Goal: Register for event/course

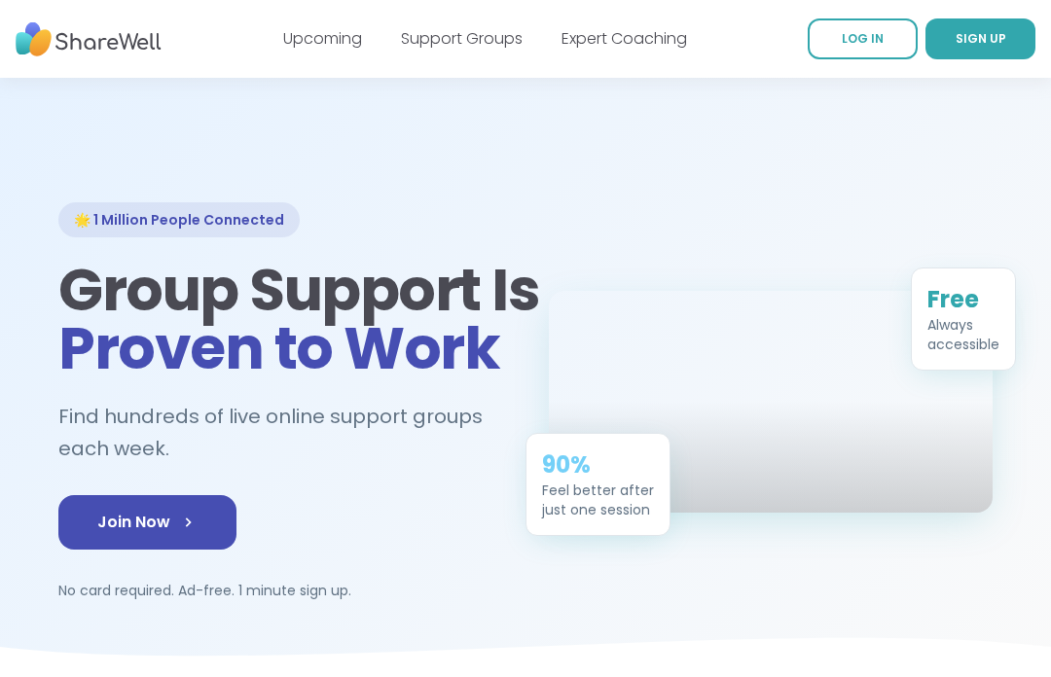
click at [105, 511] on span "Join Now" at bounding box center [147, 522] width 100 height 23
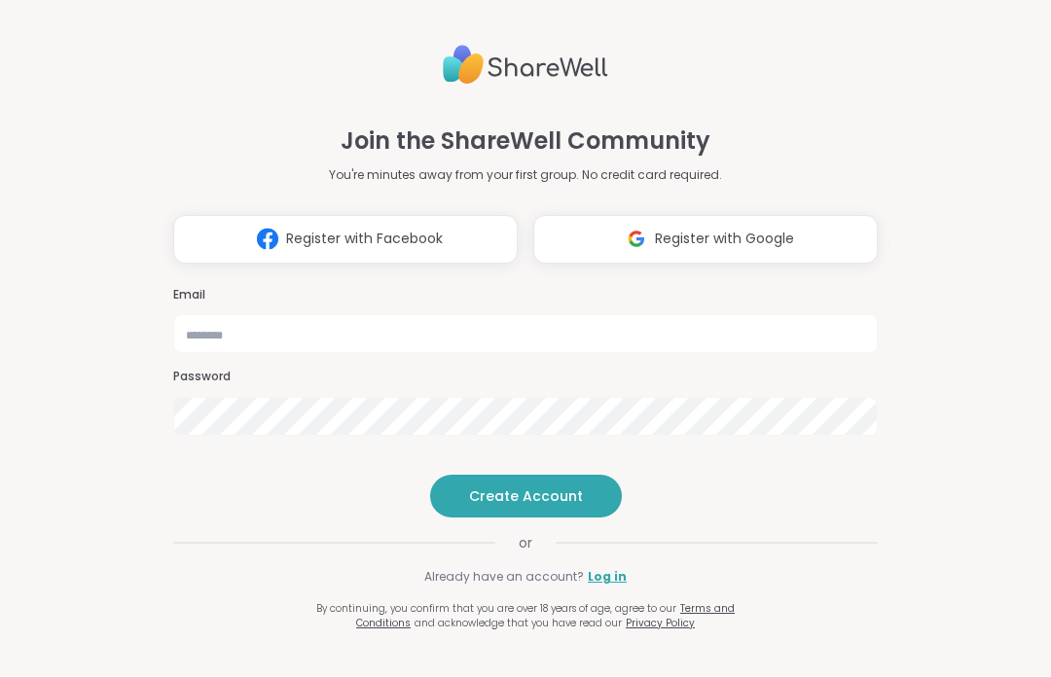
click at [525, 507] on span "Create Account" at bounding box center [526, 497] width 114 height 19
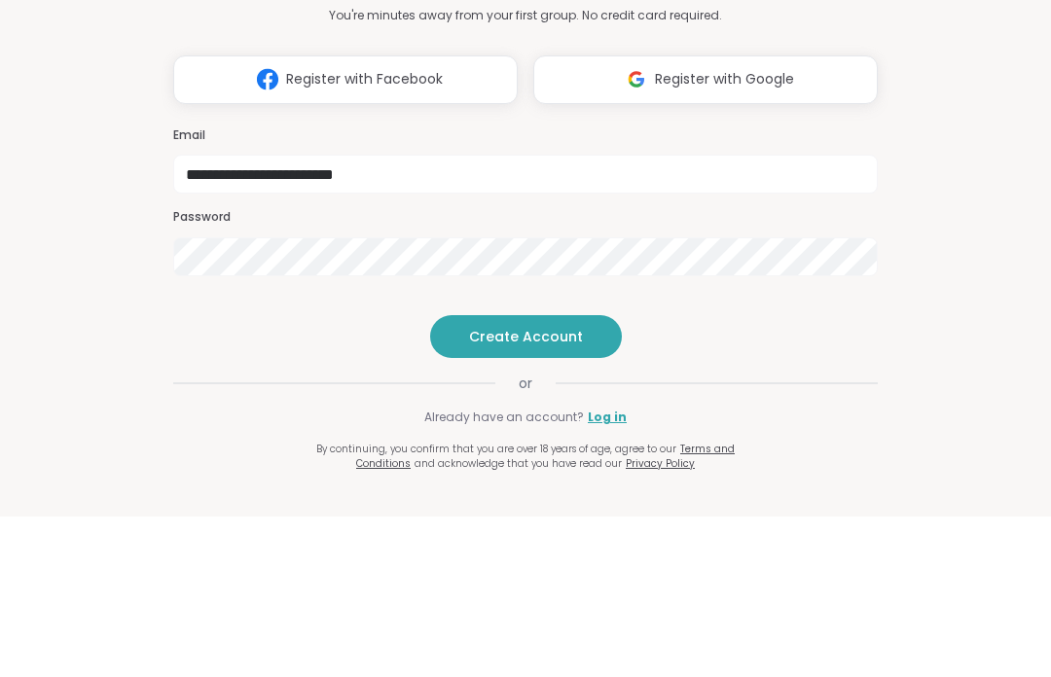
type input "**********"
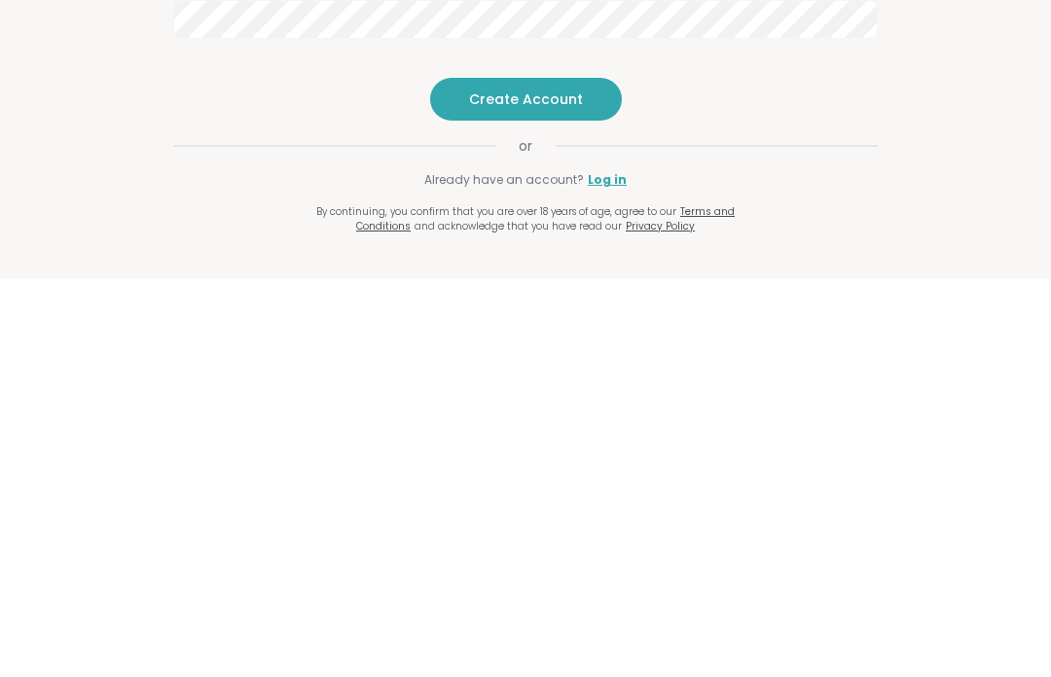
scroll to position [1, 0]
click at [525, 488] on span "Create Account" at bounding box center [526, 497] width 114 height 19
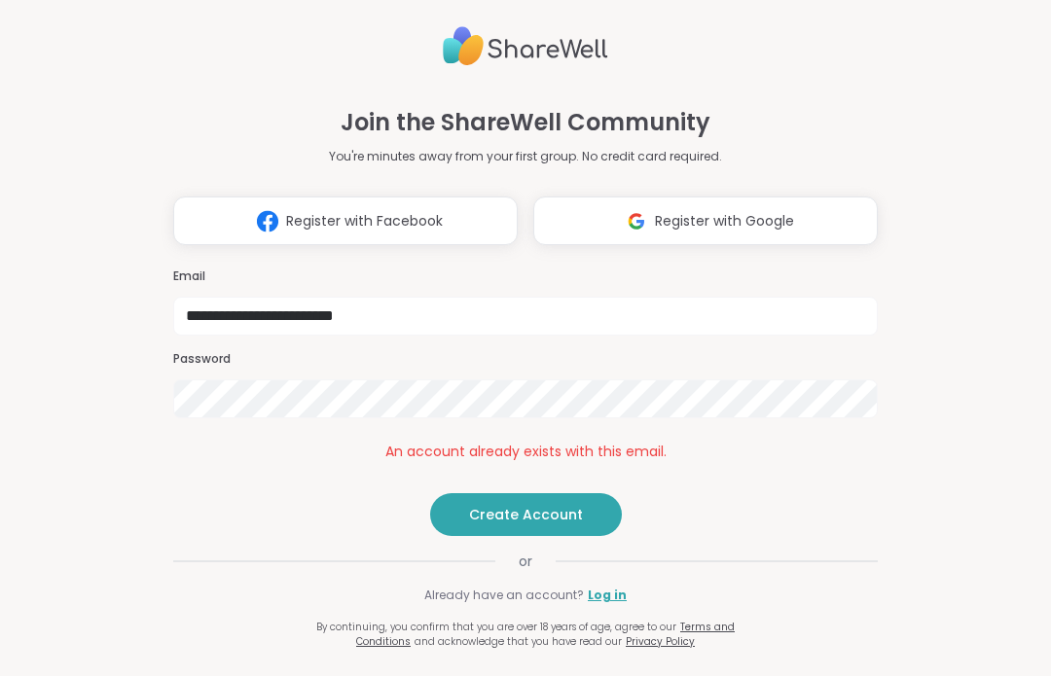
scroll to position [7, 0]
click at [602, 605] on link "Log in" at bounding box center [607, 597] width 39 height 18
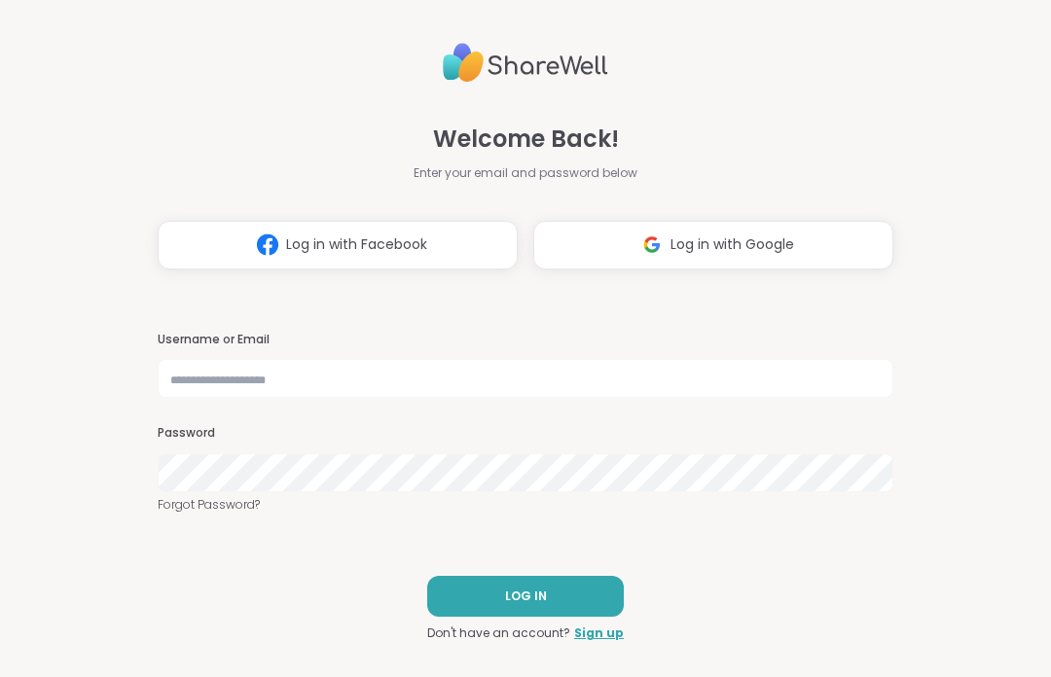
click at [529, 593] on span "LOG IN" at bounding box center [526, 597] width 42 height 18
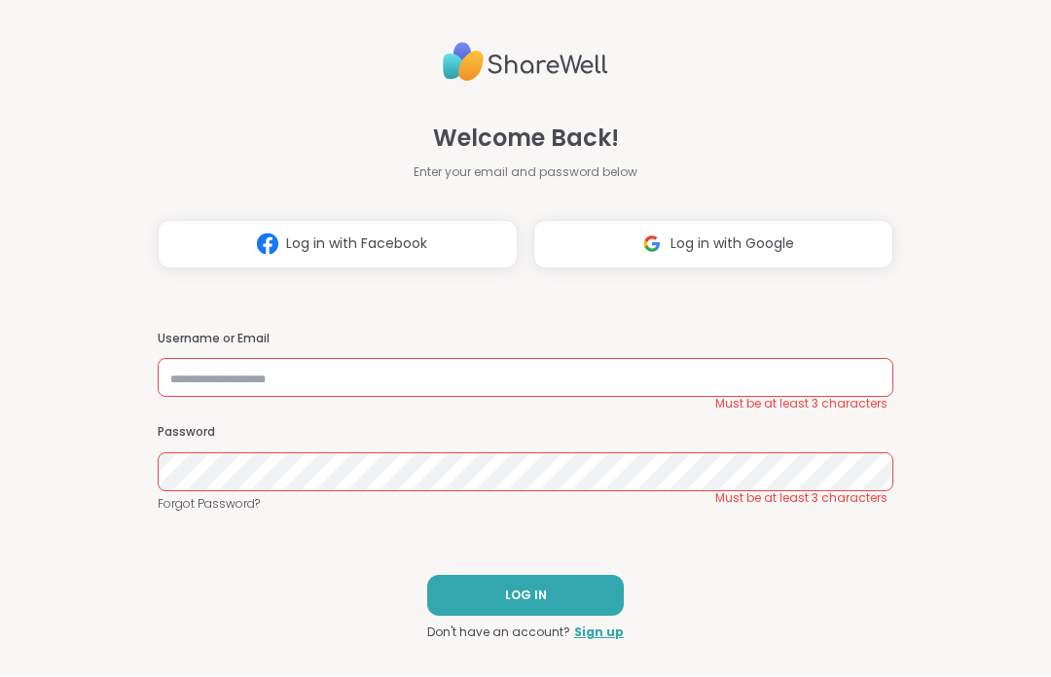
click at [600, 631] on link "Sign up" at bounding box center [599, 634] width 50 height 18
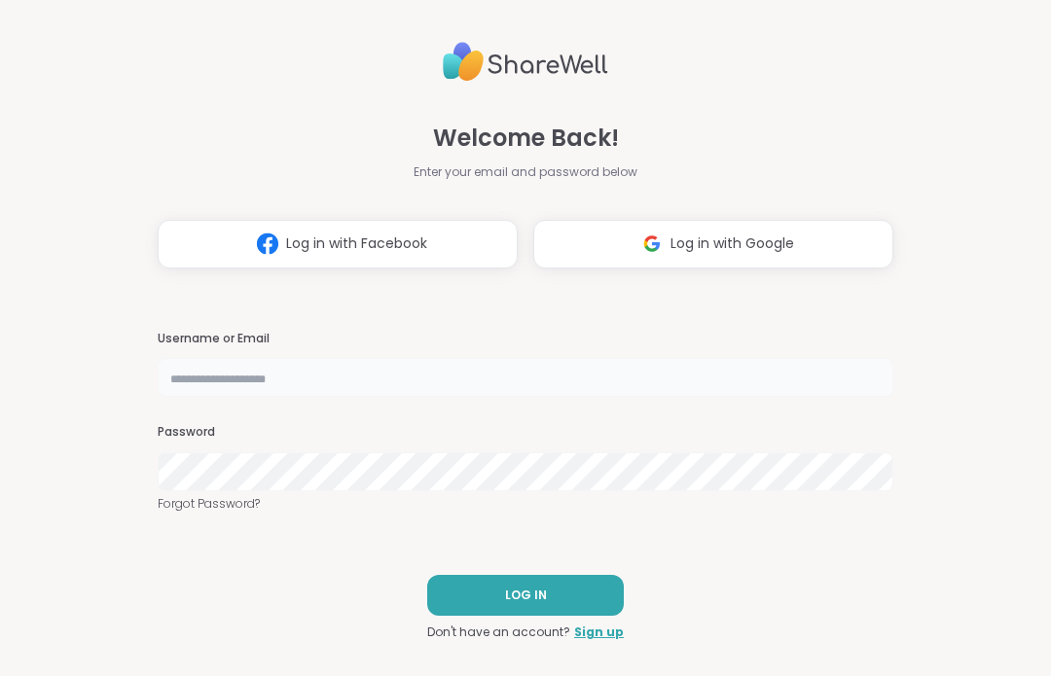
click at [309, 383] on input "text" at bounding box center [526, 378] width 736 height 39
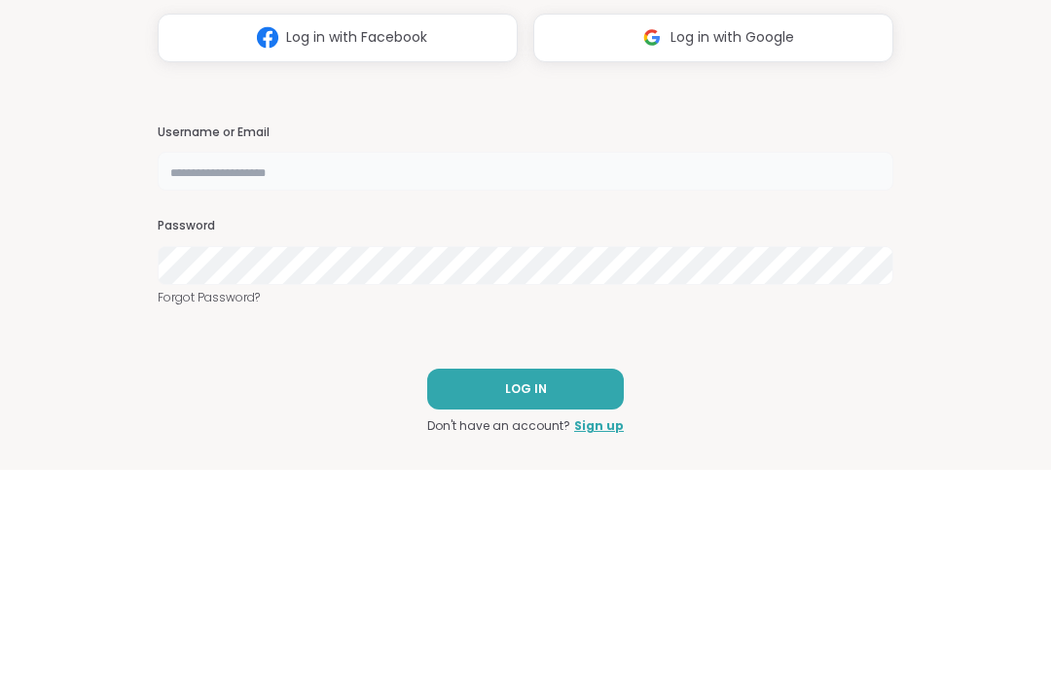
type input "**********"
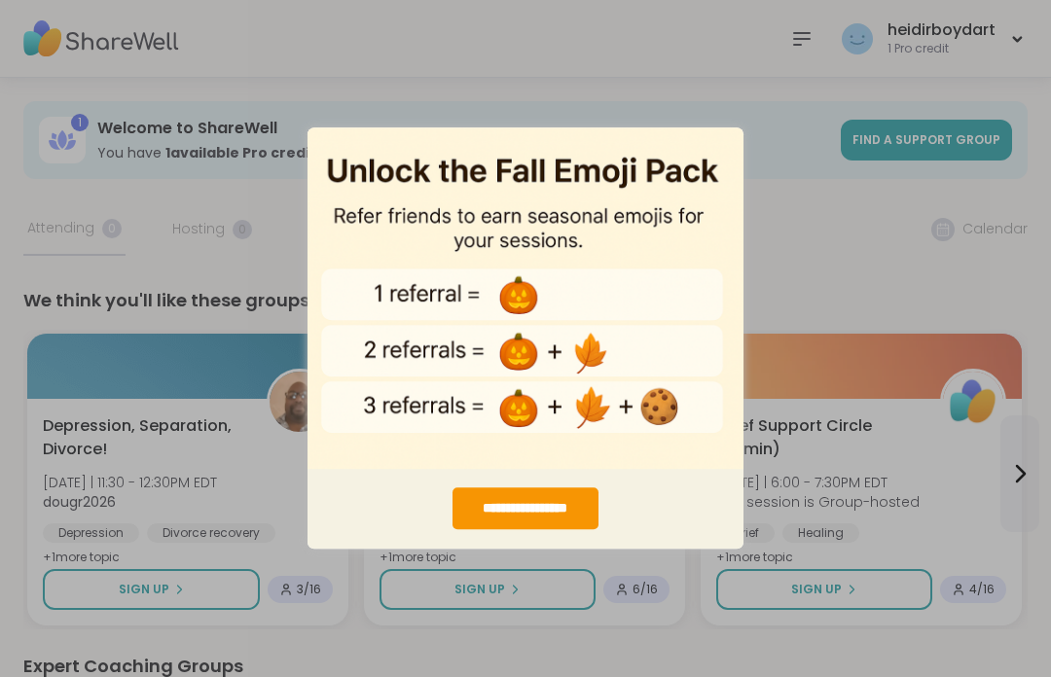
click at [832, 284] on div "**********" at bounding box center [525, 338] width 1051 height 677
click at [561, 589] on div "**********" at bounding box center [525, 338] width 1051 height 677
click at [543, 516] on div "**********" at bounding box center [525, 510] width 145 height 42
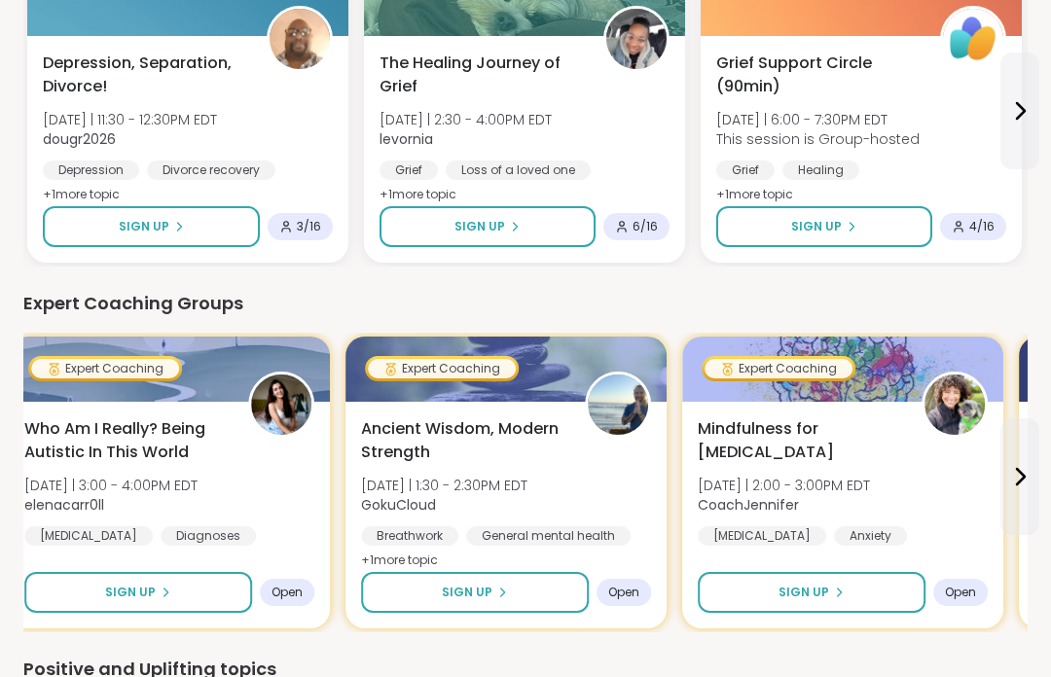
click at [1013, 103] on icon at bounding box center [1019, 110] width 23 height 23
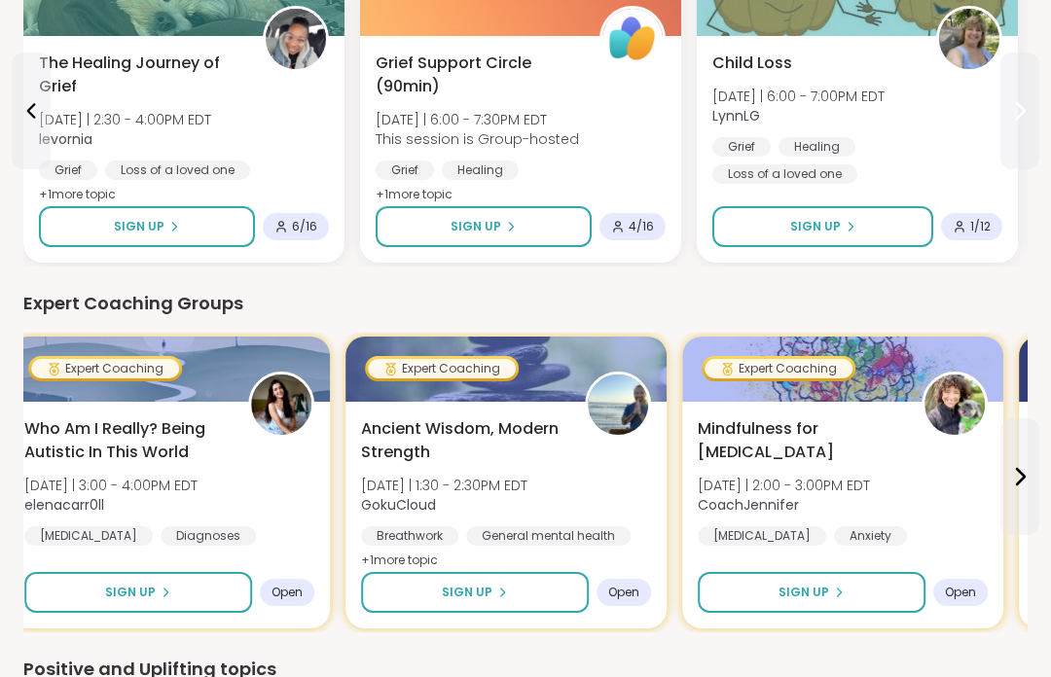
click at [1014, 121] on icon at bounding box center [1019, 110] width 23 height 23
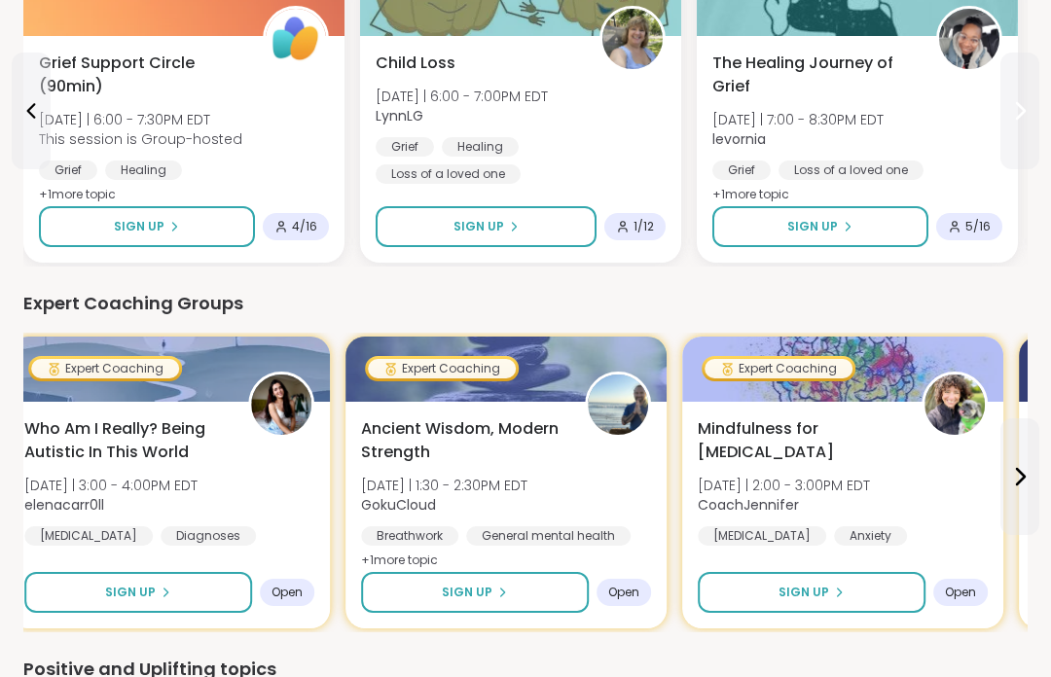
click at [1019, 117] on icon at bounding box center [1021, 111] width 8 height 16
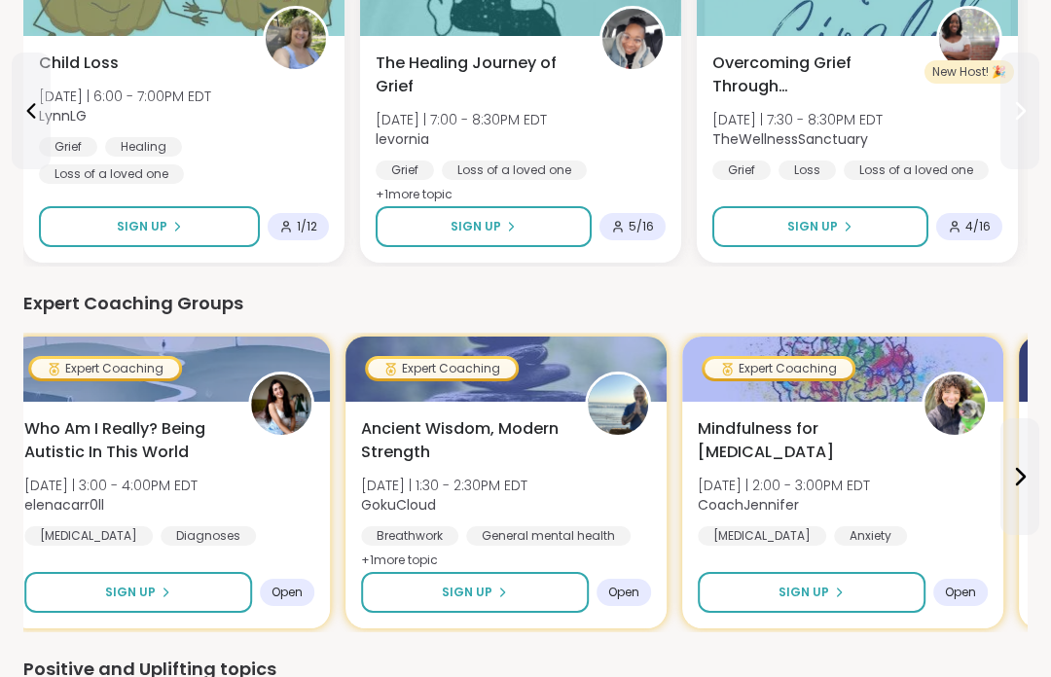
click at [1026, 114] on icon at bounding box center [1019, 110] width 23 height 23
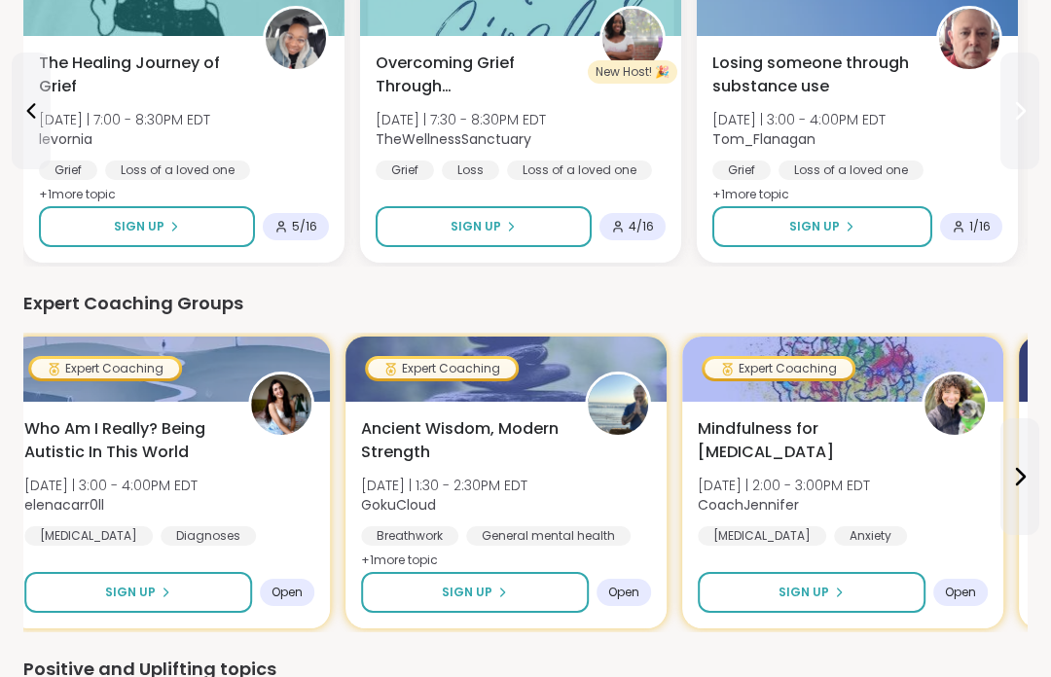
click at [1027, 119] on icon at bounding box center [1019, 110] width 23 height 23
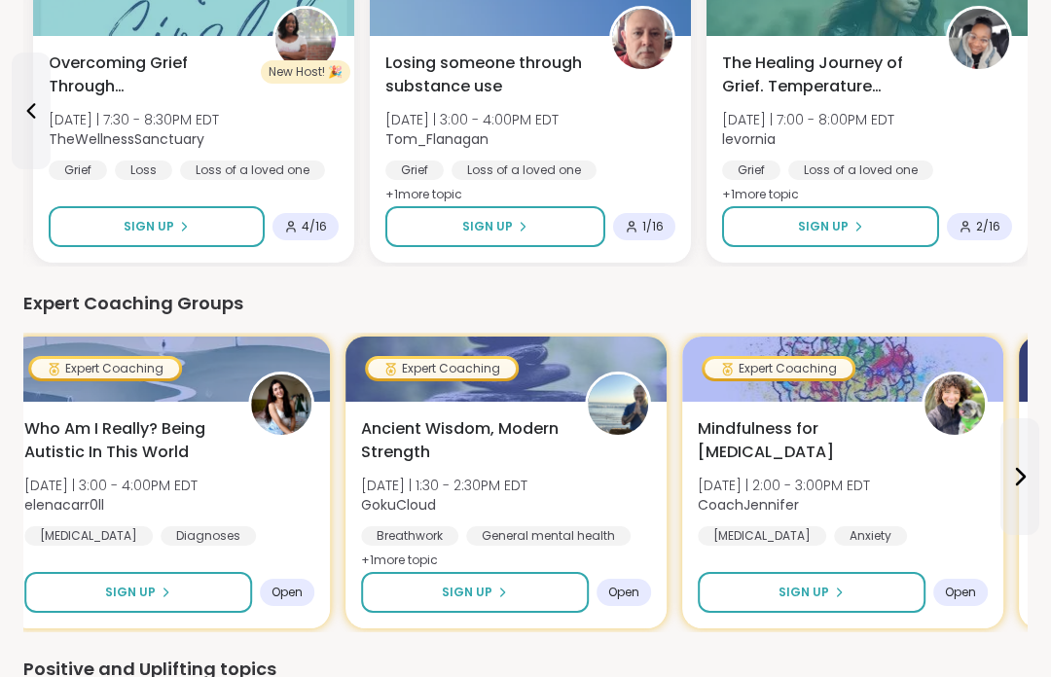
click at [822, 227] on span "Sign Up" at bounding box center [823, 227] width 51 height 18
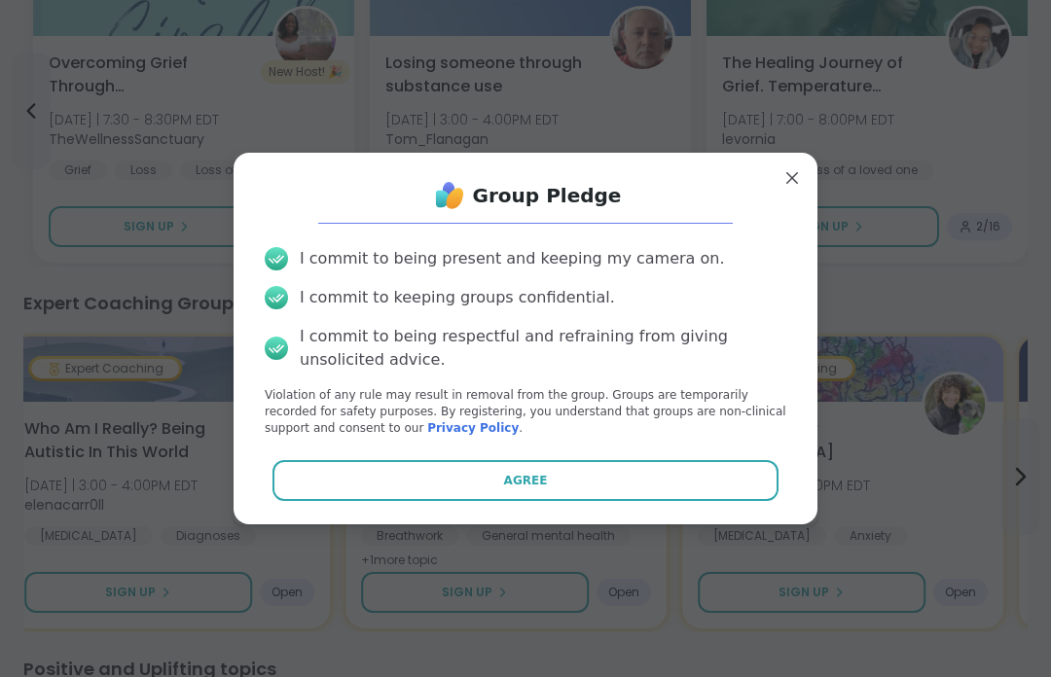
click at [804, 200] on div "Group Pledge I commit to being present and keeping my camera on. I commit to ke…" at bounding box center [526, 338] width 584 height 371
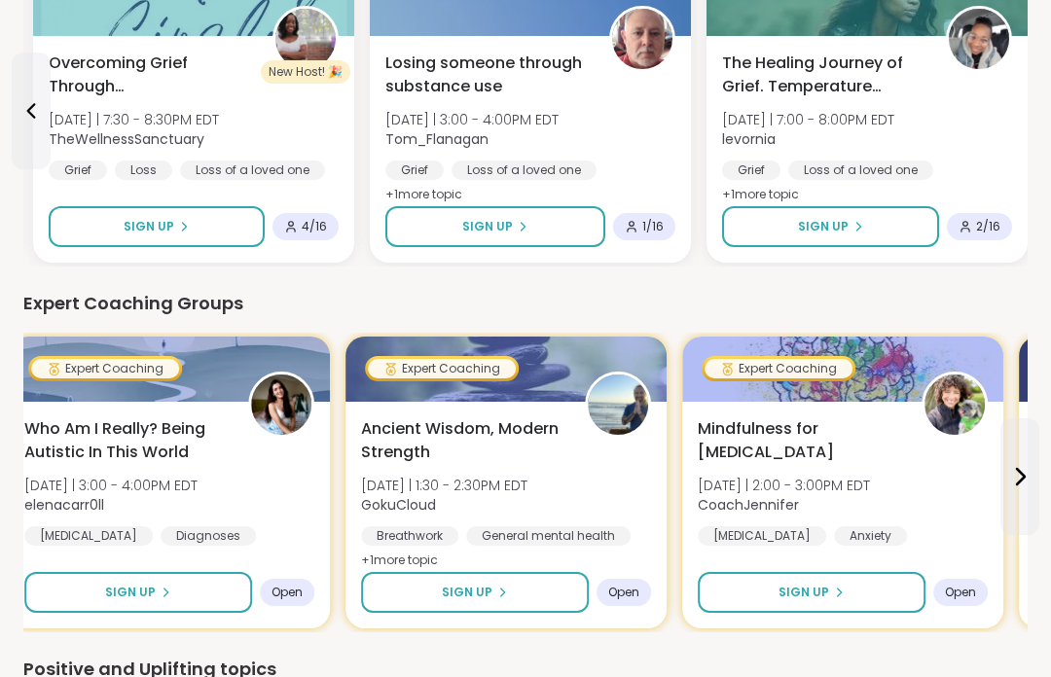
click at [1012, 174] on div "Grief Loss of a loved one Spirituality" at bounding box center [867, 184] width 290 height 47
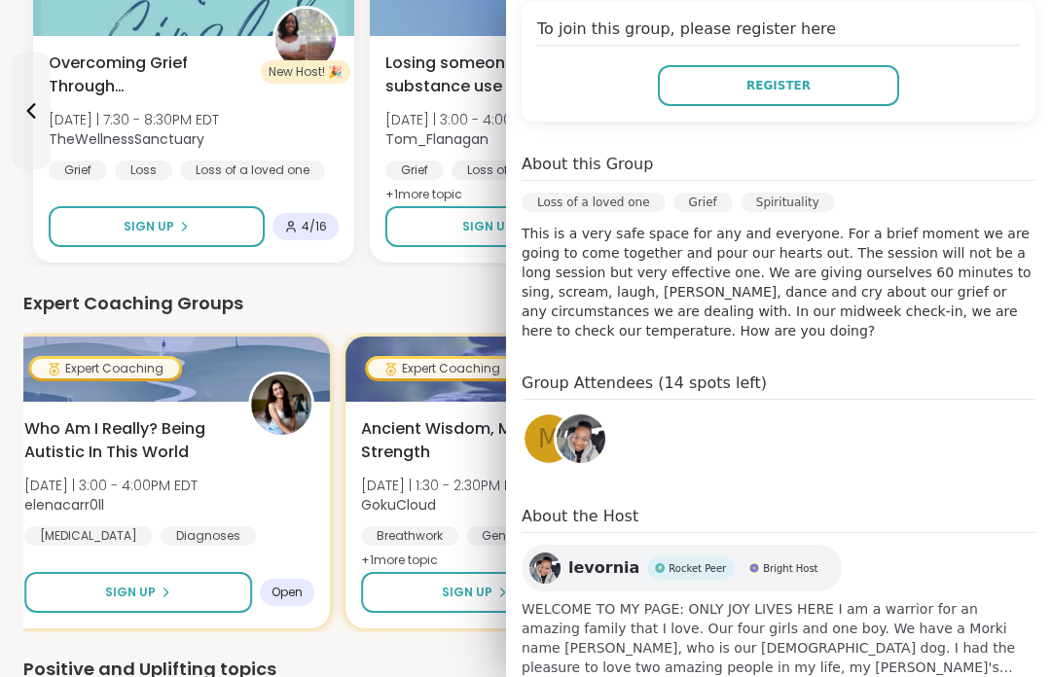
scroll to position [443, 0]
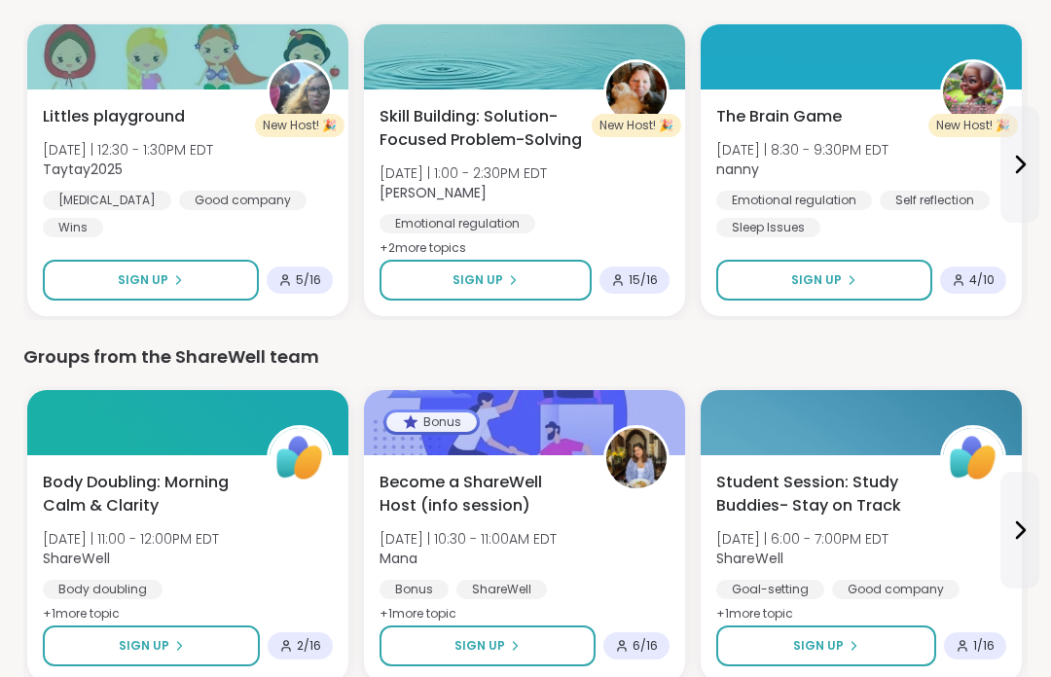
scroll to position [1432, 0]
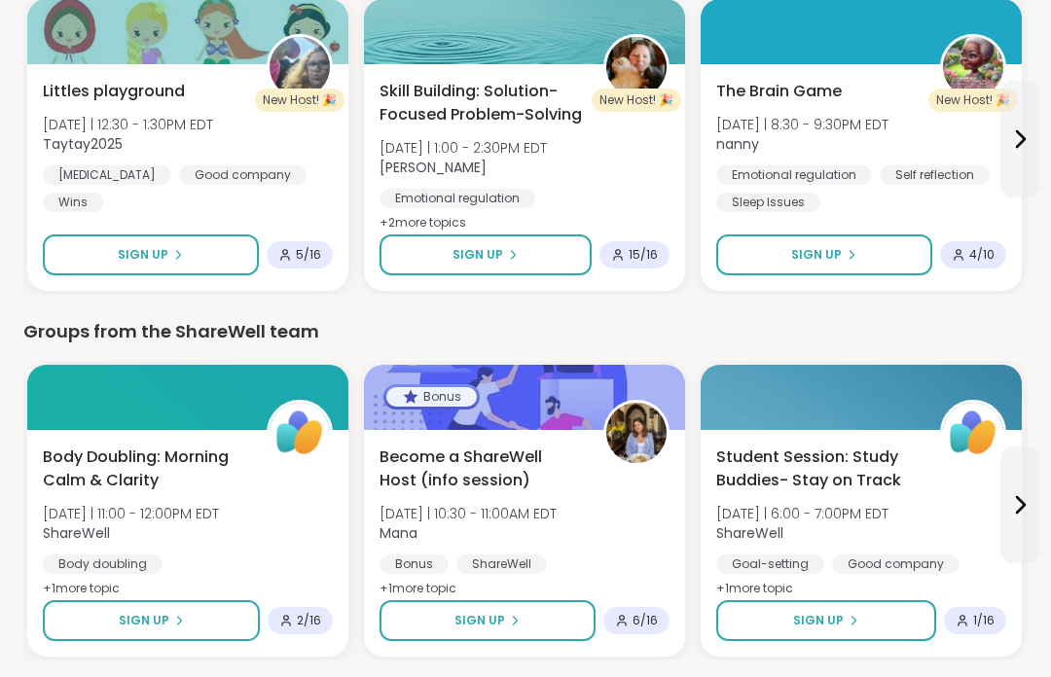
click at [1022, 489] on button at bounding box center [1019, 505] width 39 height 117
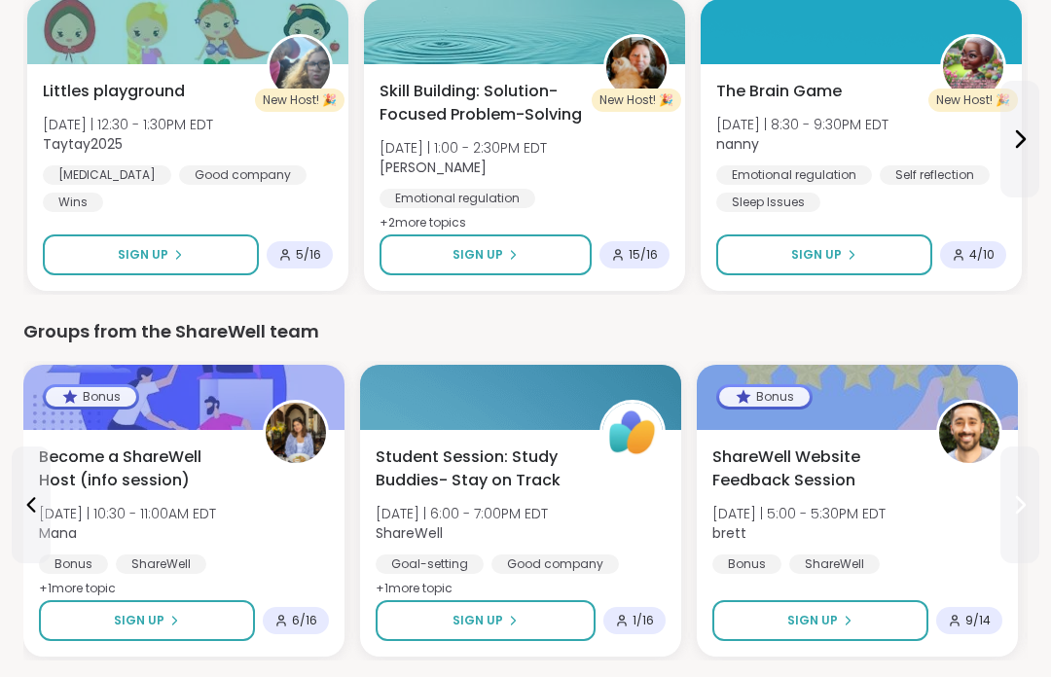
click at [1022, 500] on icon at bounding box center [1019, 504] width 23 height 23
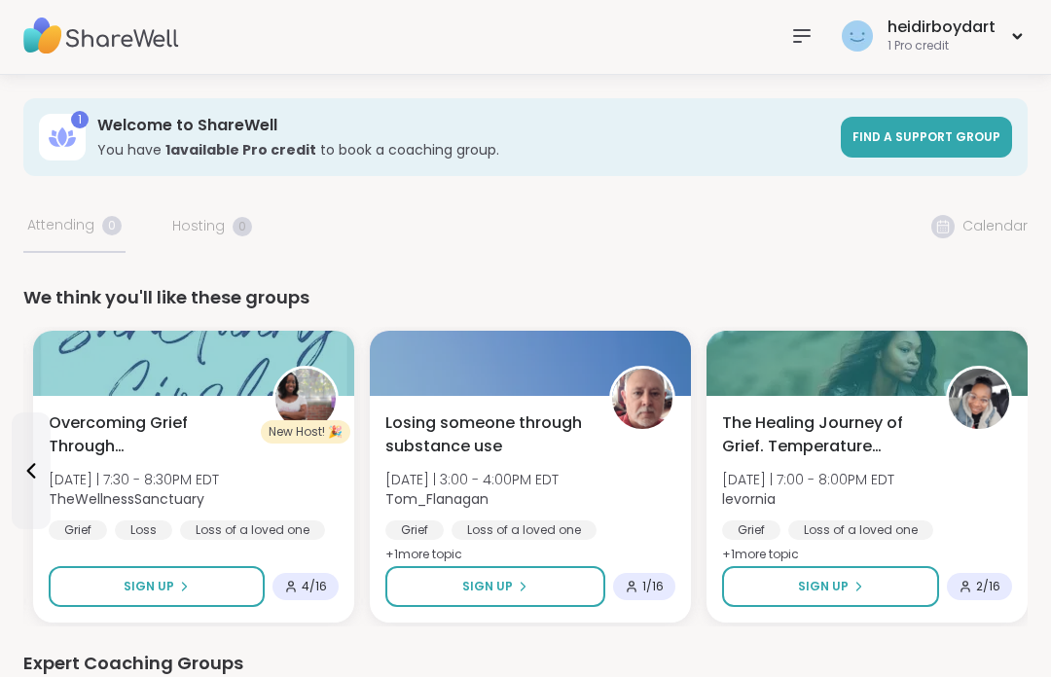
scroll to position [0, 0]
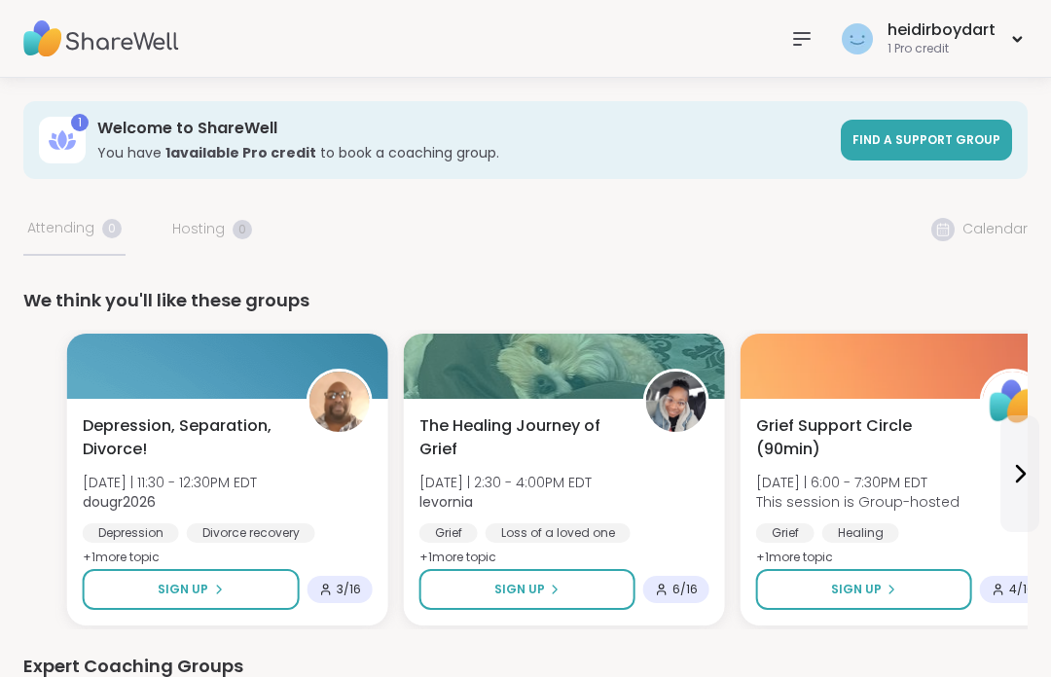
click at [756, 539] on div "Grief" at bounding box center [785, 533] width 58 height 19
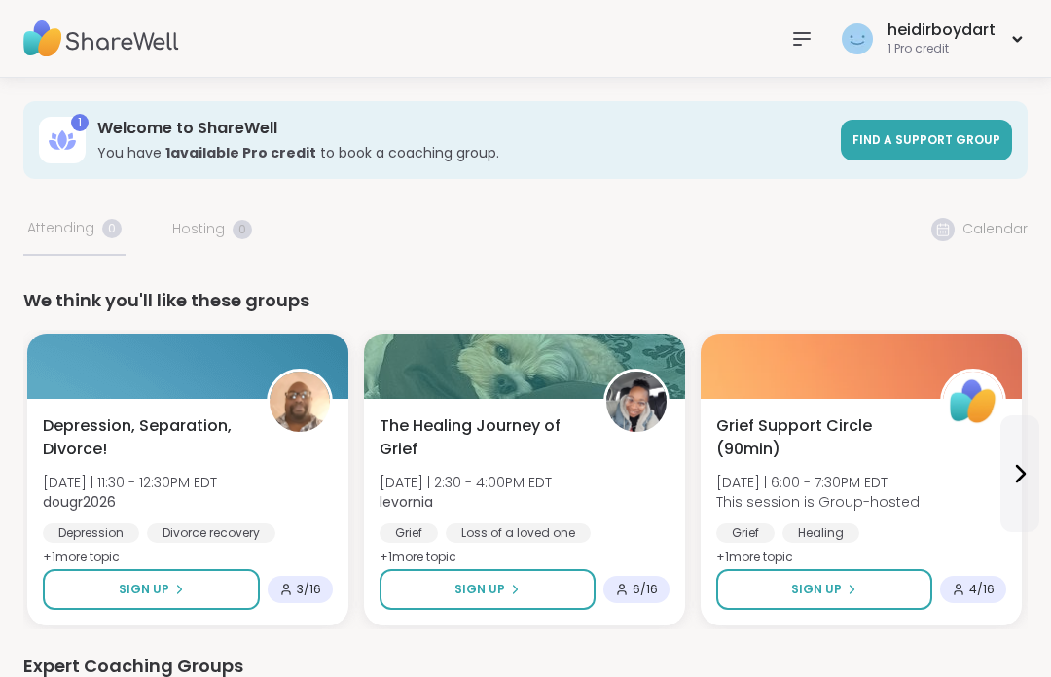
click at [517, 426] on span "The Healing Journey of Grief" at bounding box center [481, 438] width 202 height 47
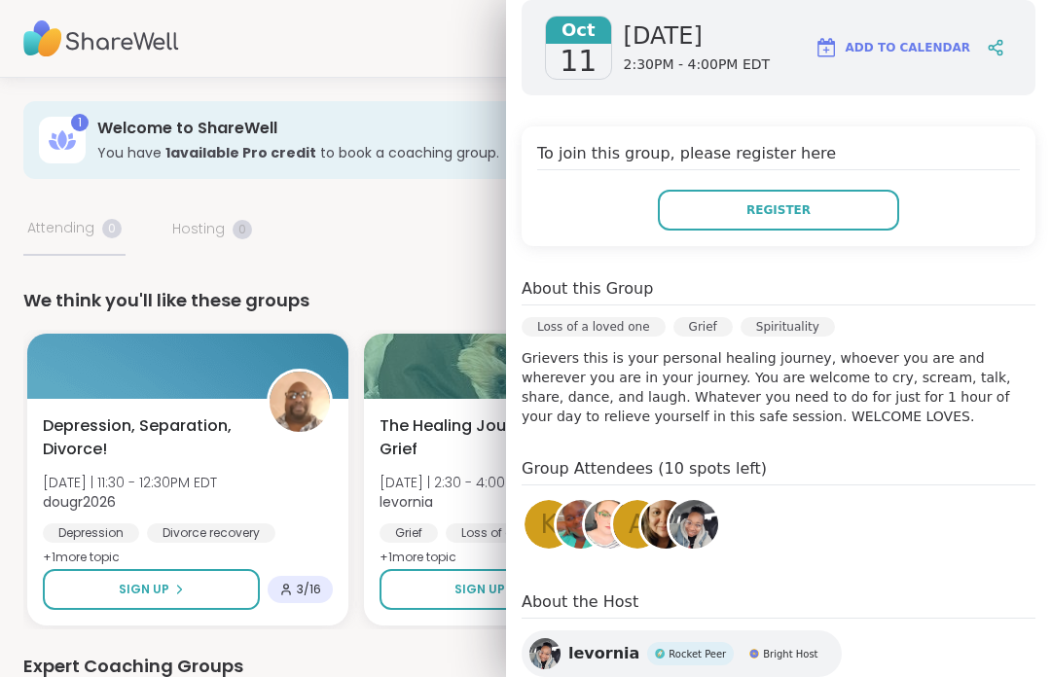
scroll to position [286, 0]
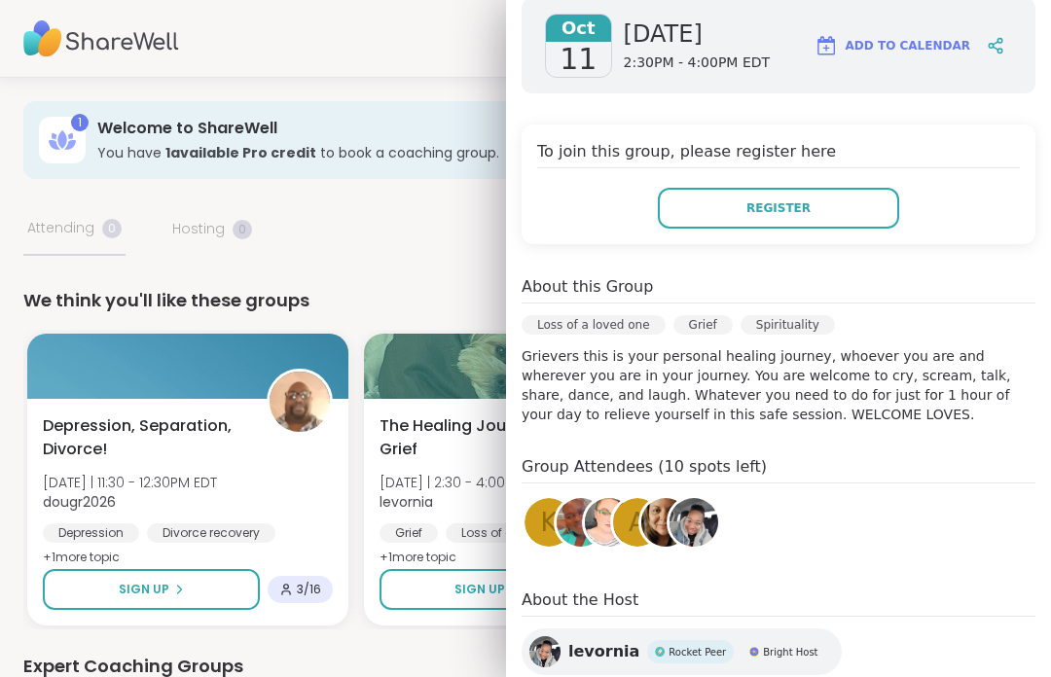
click at [345, 532] on div "Depression, Separation, Divorce! Sat 10/11 | 11:30 - 12:30PM EDT dougr2026 Depr…" at bounding box center [187, 512] width 321 height 227
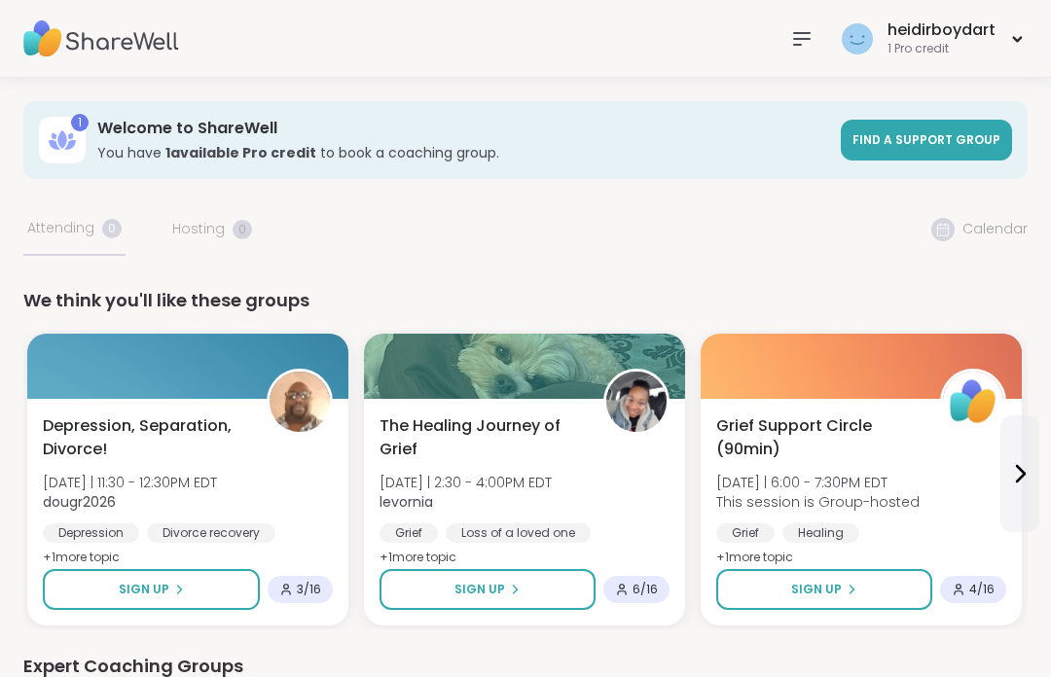
click at [421, 430] on span "The Healing Journey of Grief" at bounding box center [481, 438] width 202 height 47
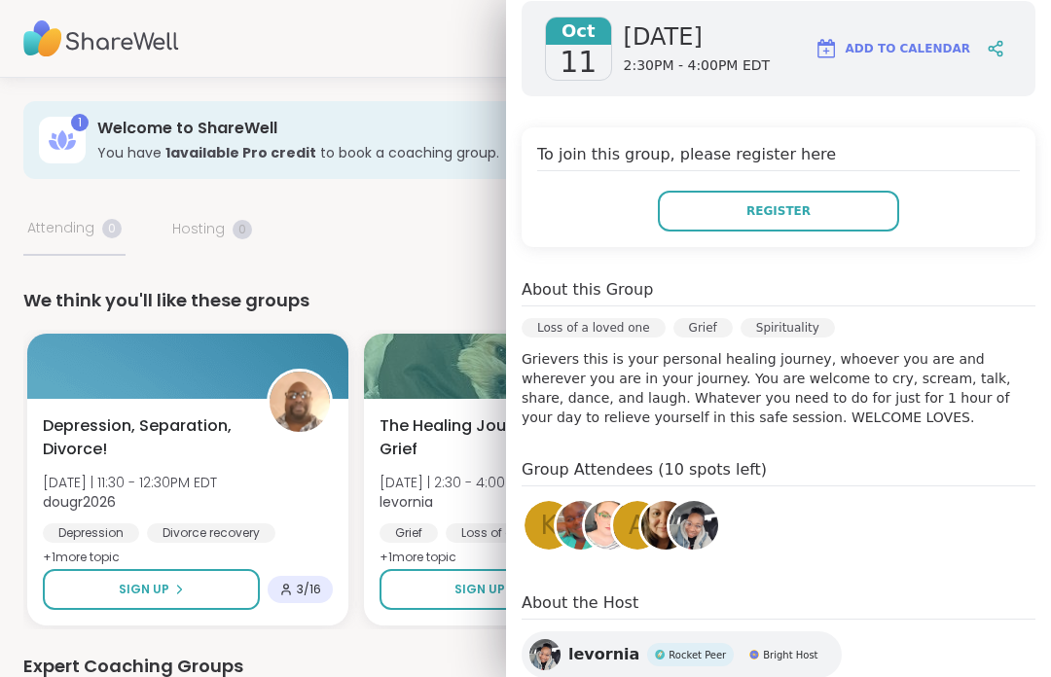
scroll to position [286, 0]
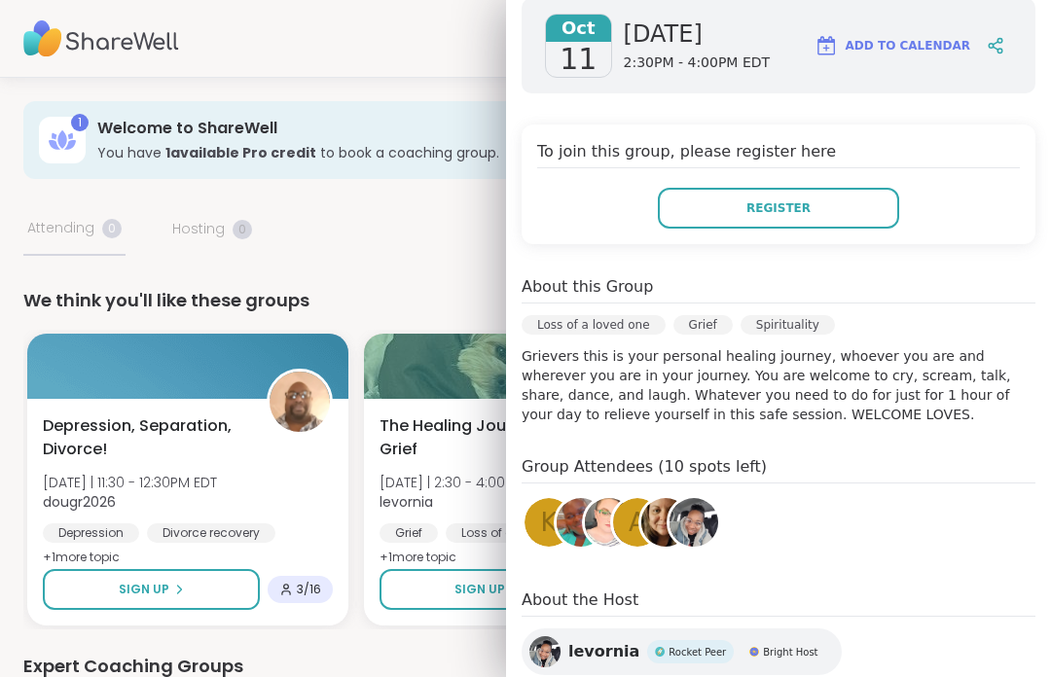
click at [773, 209] on span "Register" at bounding box center [778, 208] width 64 height 18
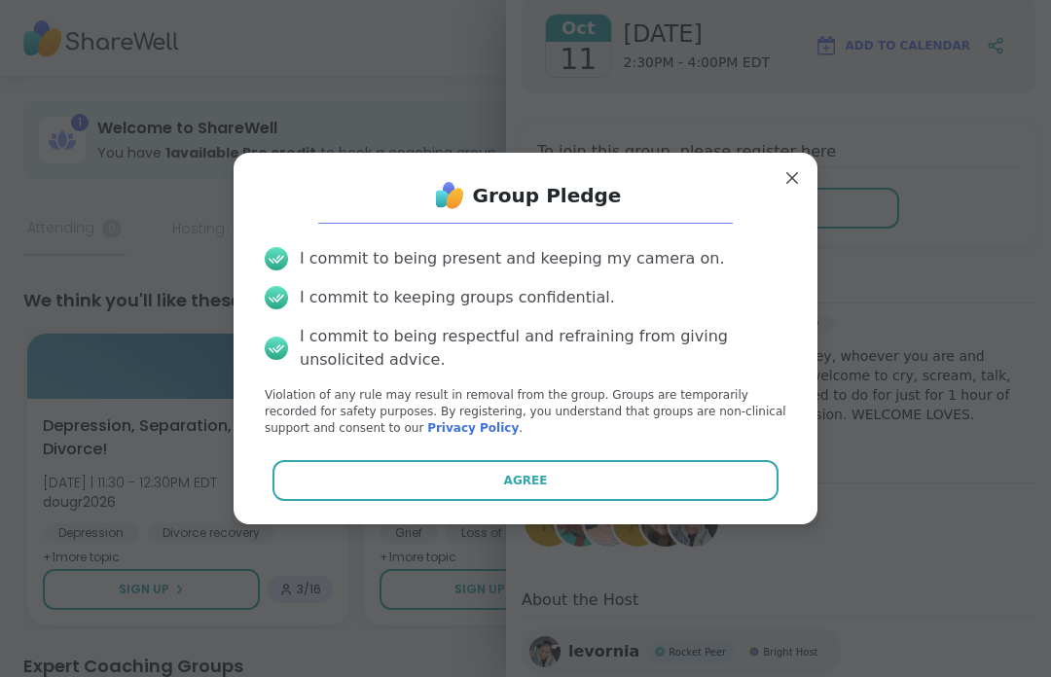
click at [548, 478] on button "Agree" at bounding box center [525, 480] width 507 height 41
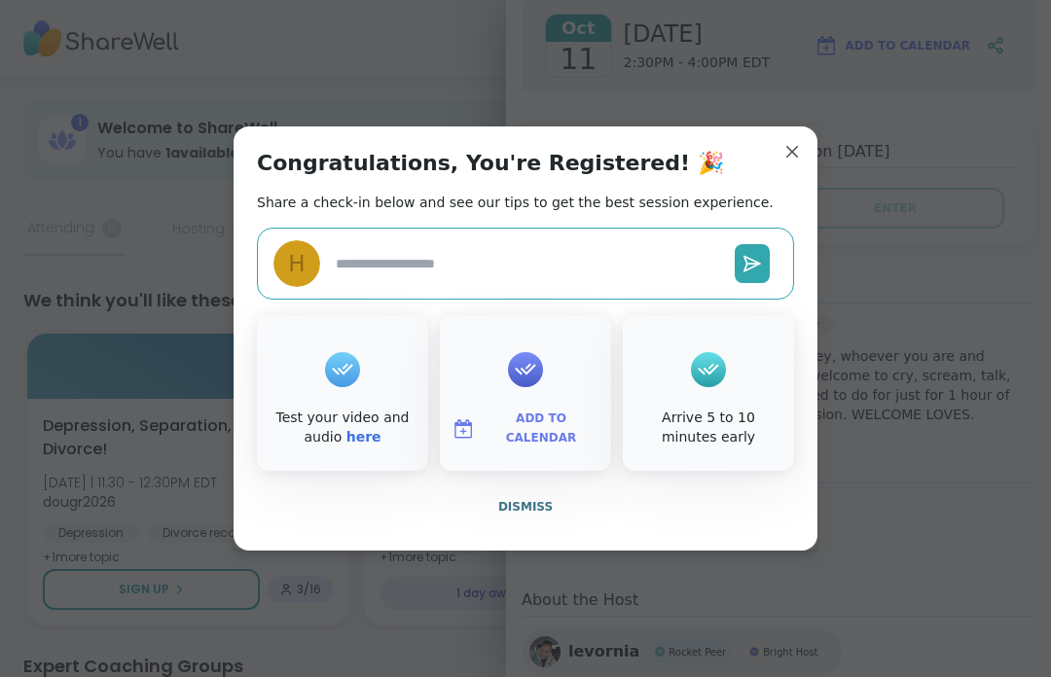
type textarea "*"
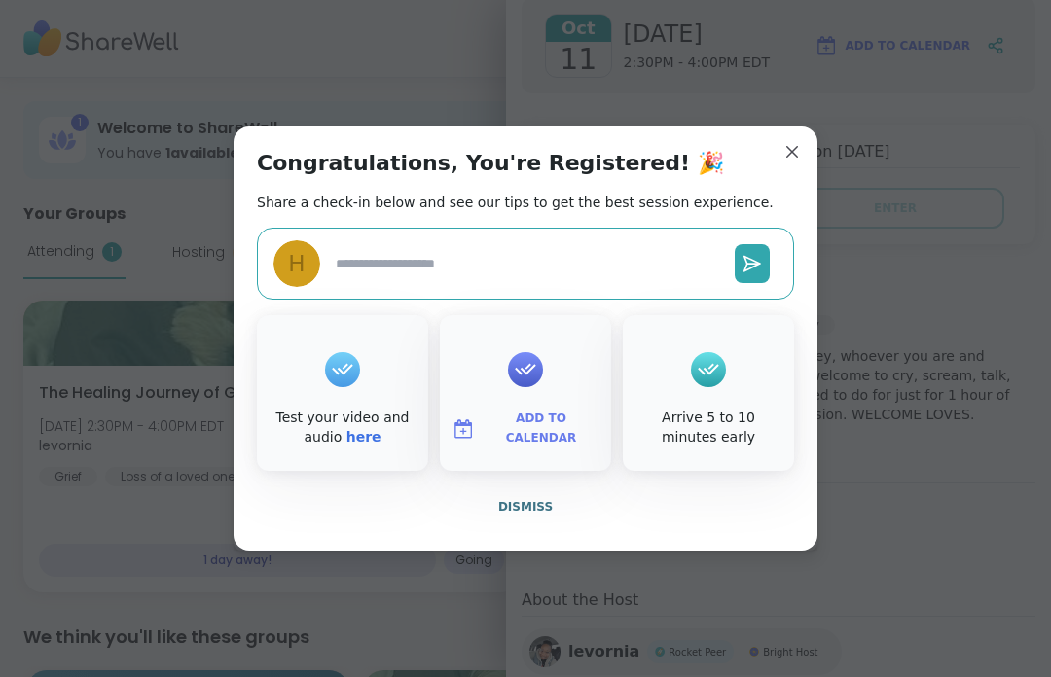
click at [807, 144] on div "Congratulations, You're Registered! 🎉 Share a check-in below and see our tips t…" at bounding box center [526, 339] width 584 height 424
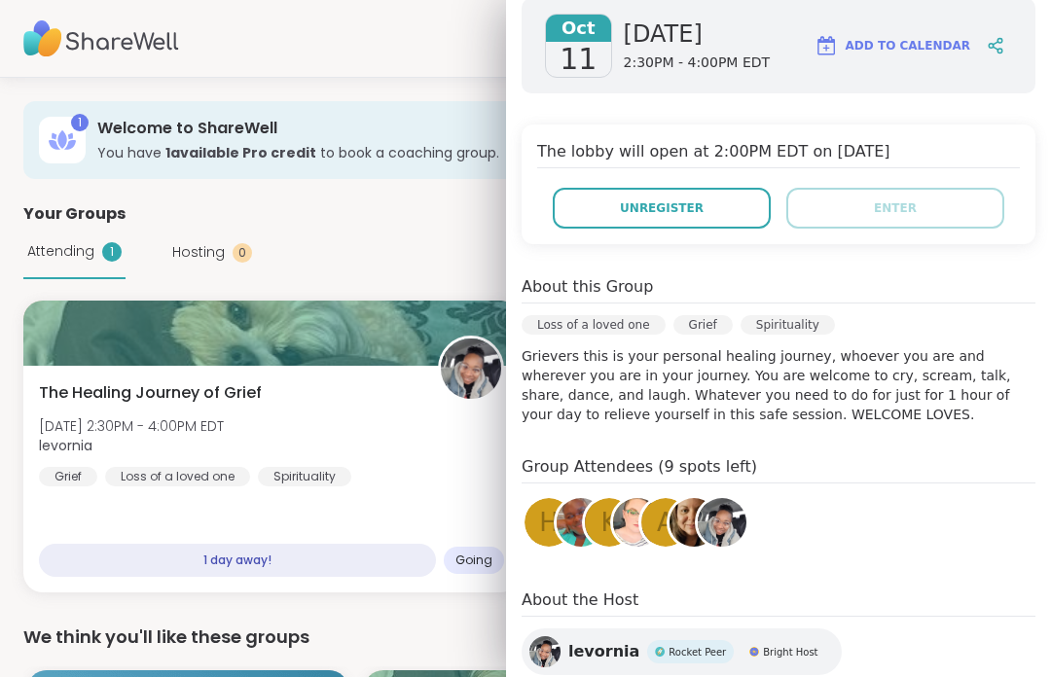
click at [463, 270] on div "Attending 1 Hosting 0 Calendar" at bounding box center [525, 253] width 1004 height 54
